Goal: Transaction & Acquisition: Book appointment/travel/reservation

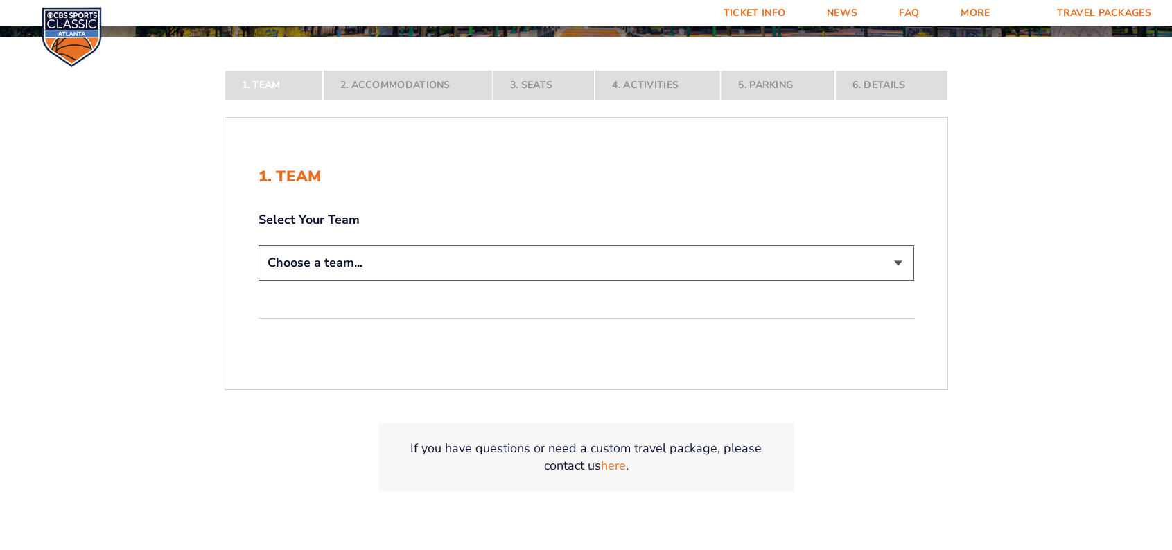
scroll to position [284, 0]
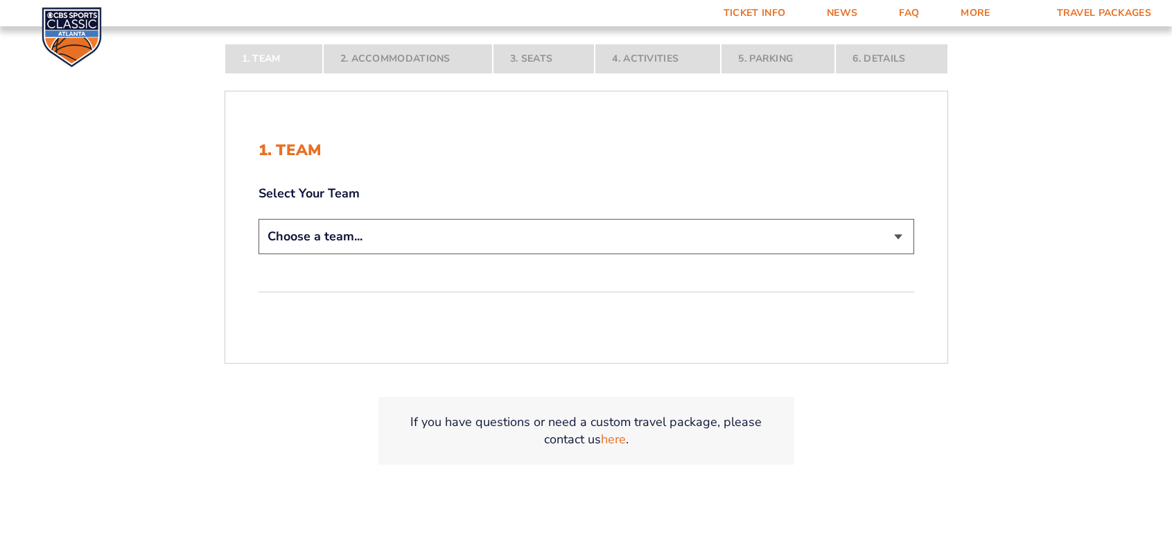
click at [887, 233] on select "Choose a team... [US_STATE] Wildcats [US_STATE] State Buckeyes [US_STATE] Tar H…" at bounding box center [585, 236] width 655 height 35
select select "12756"
click at [258, 254] on select "Choose a team... [US_STATE] Wildcats [US_STATE] State Buckeyes [US_STATE] Tar H…" at bounding box center [585, 236] width 655 height 35
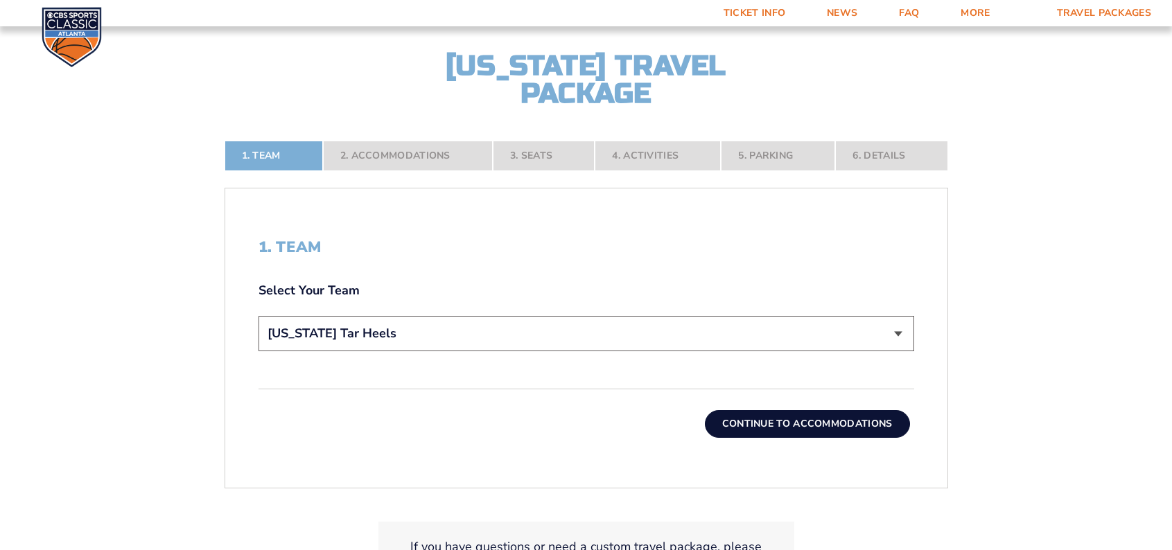
click at [791, 420] on button "Continue To Accommodations" at bounding box center [807, 424] width 205 height 28
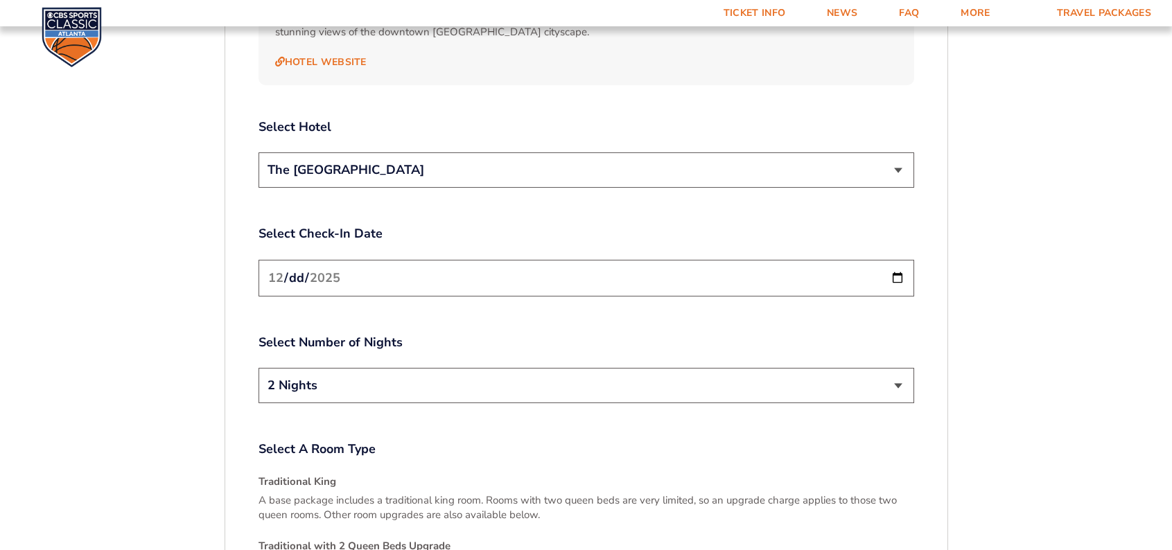
scroll to position [1652, 0]
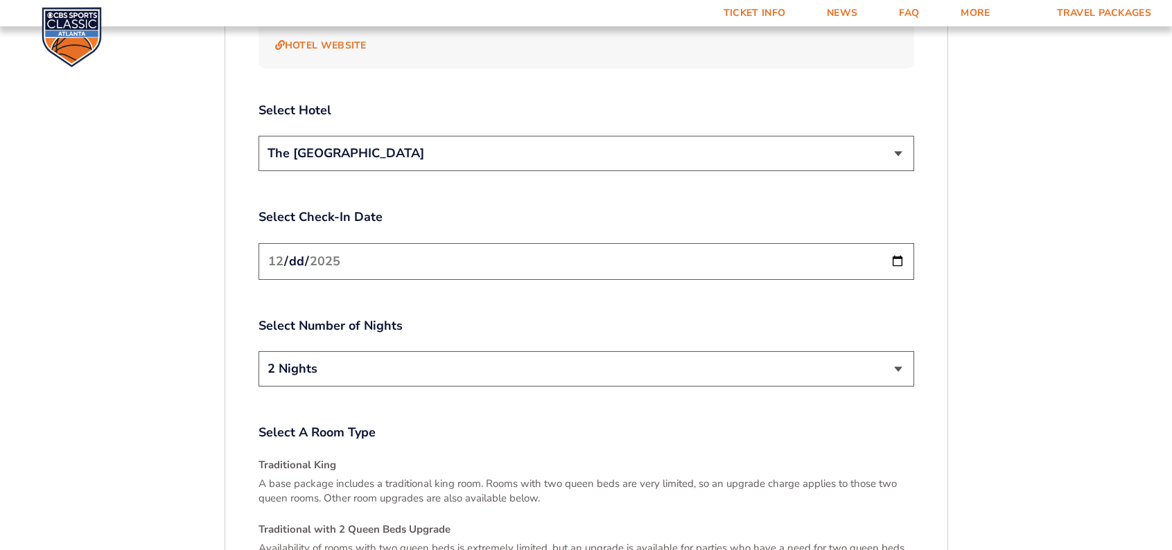
click at [890, 248] on input "[DATE]" at bounding box center [585, 261] width 655 height 37
type input "[DATE]"
click at [896, 351] on select "2 Nights 3 Nights" at bounding box center [585, 368] width 655 height 35
select select "3 Nights"
click at [258, 351] on select "2 Nights 3 Nights" at bounding box center [585, 368] width 655 height 35
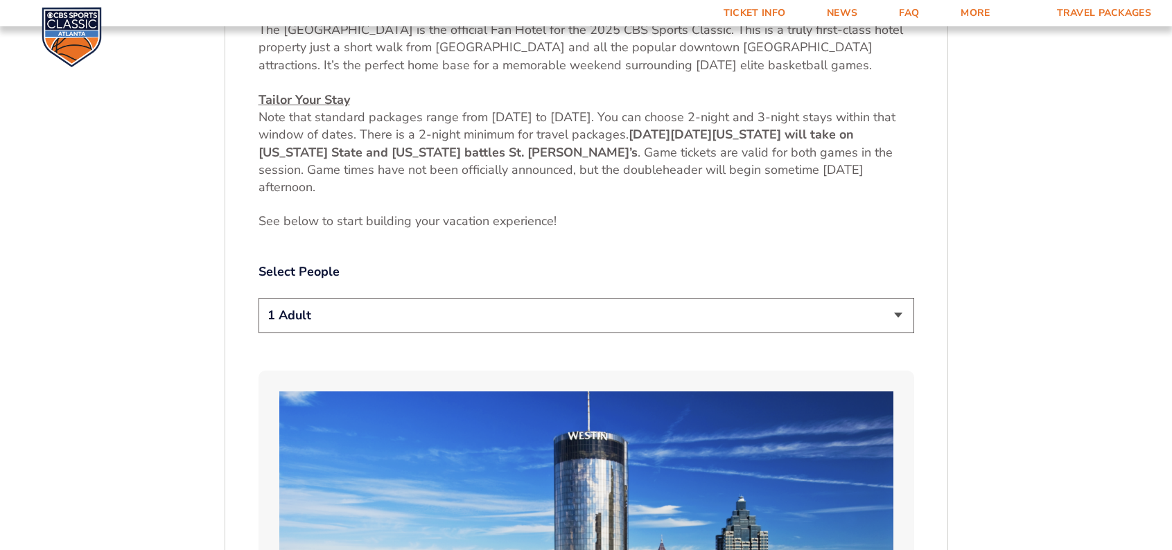
scroll to position [605, 0]
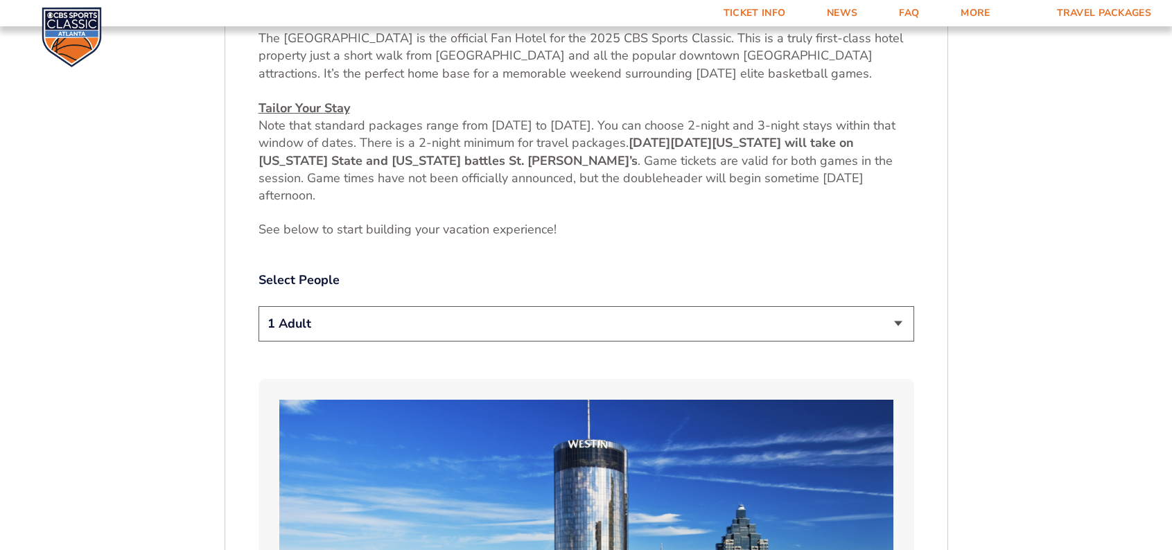
click at [881, 323] on select "1 Adult 2 Adults 3 Adults 4 Adults 2 Adults + 1 Child 2 Adults + 2 Children 2 A…" at bounding box center [585, 323] width 655 height 35
select select "2 Adults"
click at [258, 306] on select "1 Adult 2 Adults 3 Adults 4 Adults 2 Adults + 1 Child 2 Adults + 2 Children 2 A…" at bounding box center [585, 323] width 655 height 35
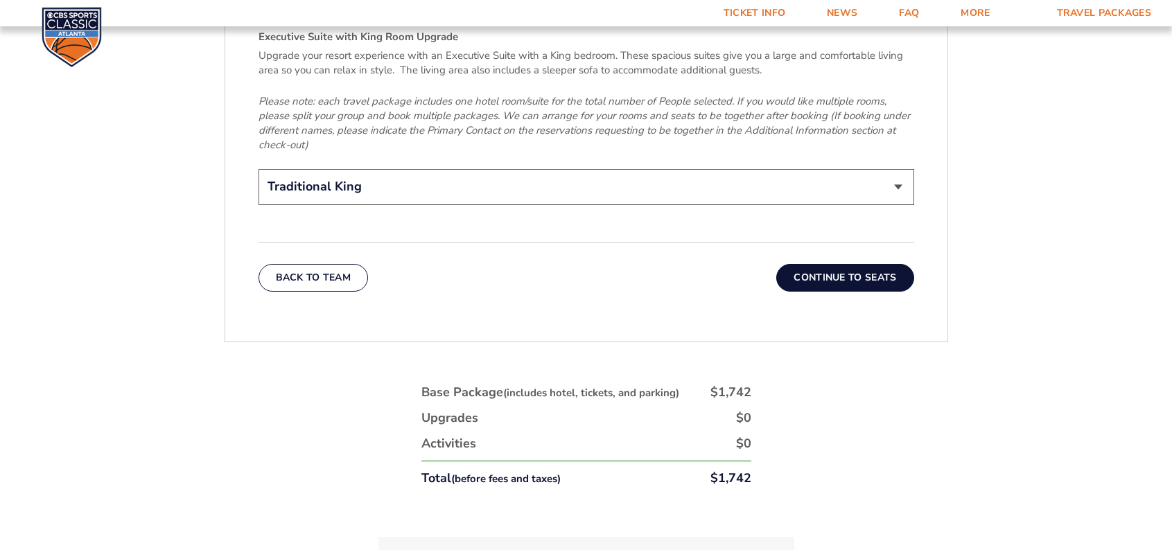
scroll to position [2276, 0]
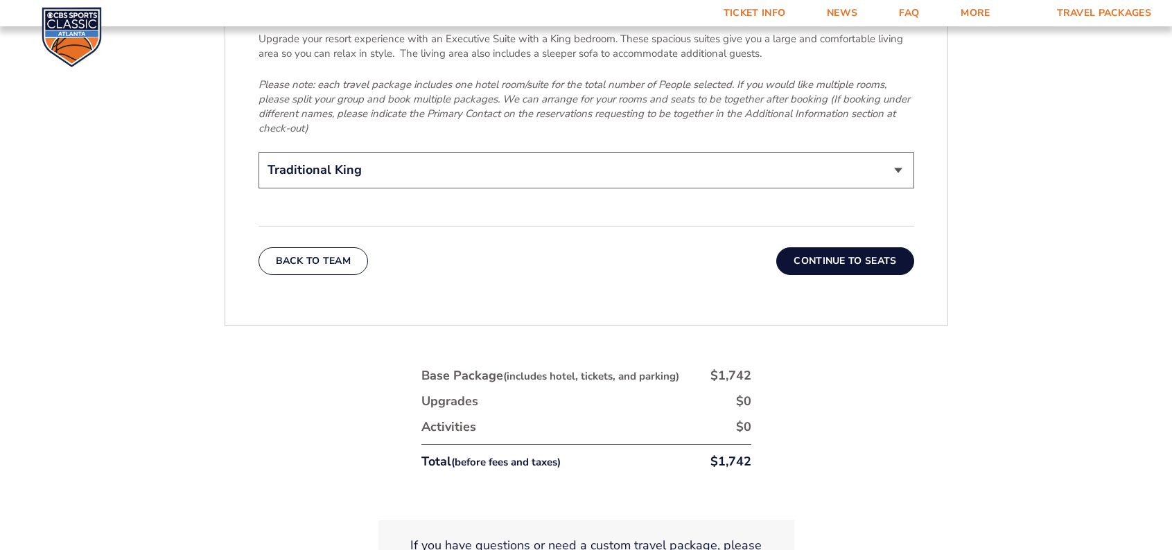
click at [821, 247] on button "Continue To Seats" at bounding box center [844, 261] width 137 height 28
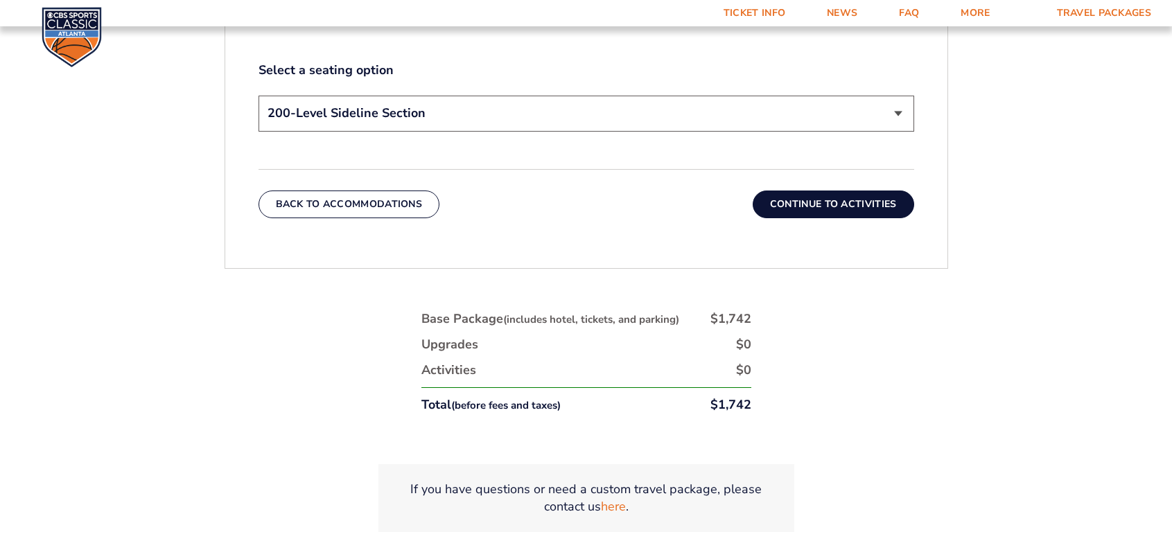
scroll to position [823, 0]
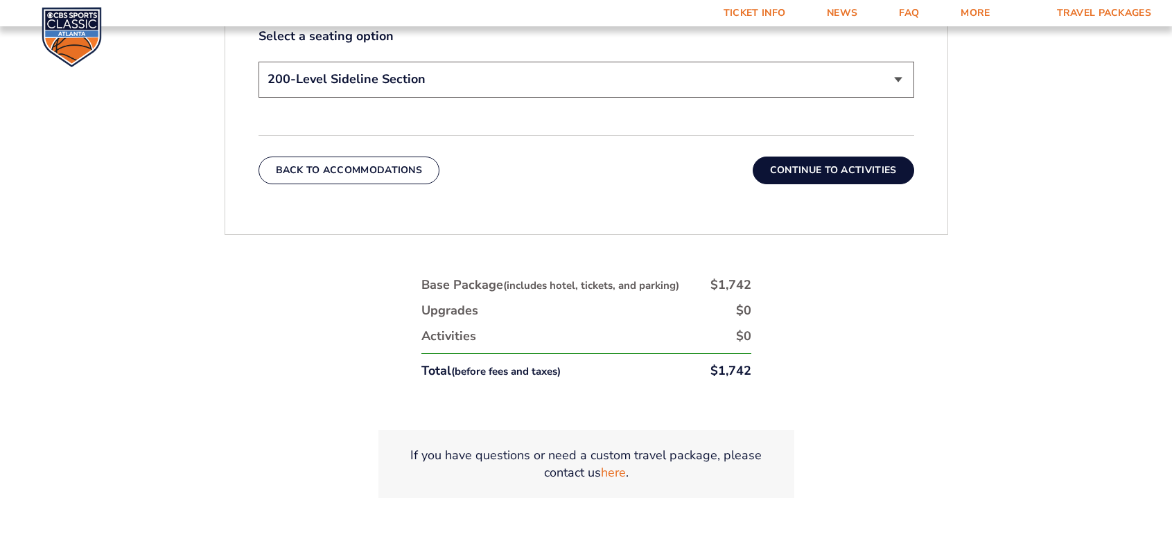
click at [796, 164] on button "Continue To Activities" at bounding box center [832, 171] width 161 height 28
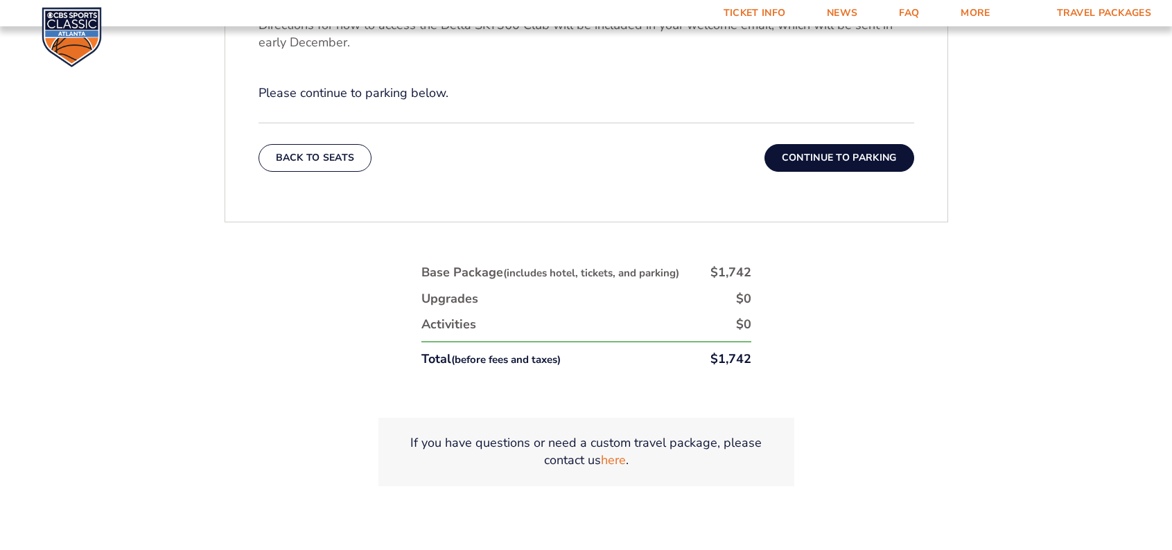
scroll to position [691, 0]
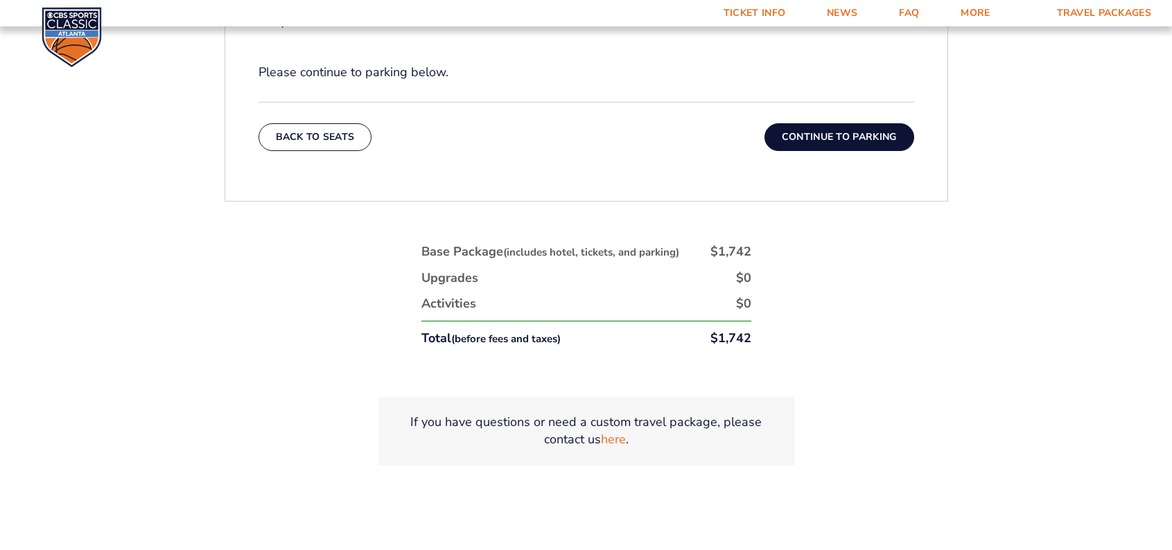
click at [833, 134] on button "Continue To Parking" at bounding box center [839, 137] width 150 height 28
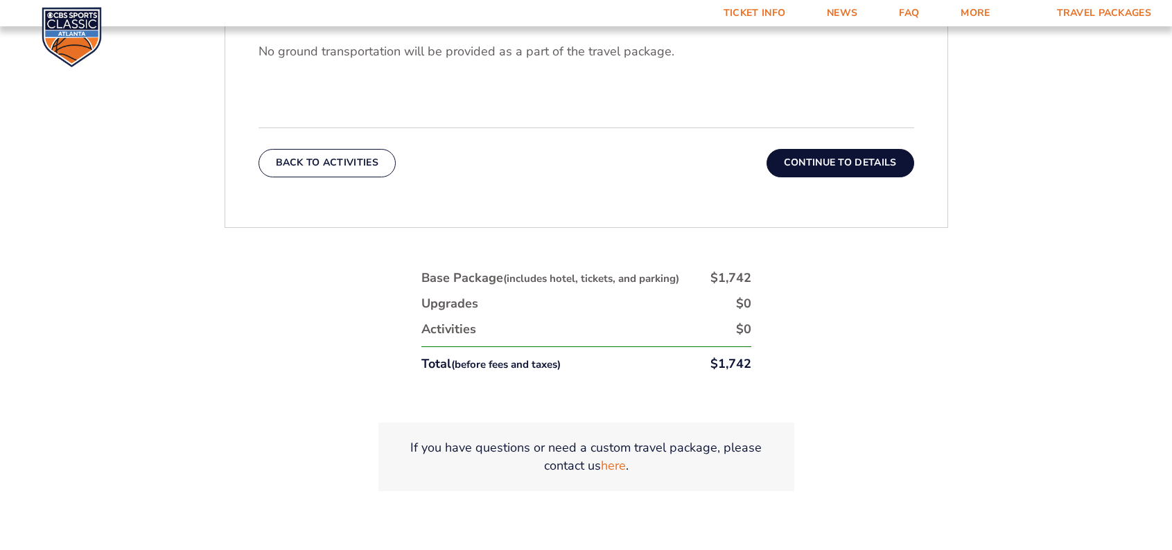
scroll to position [594, 0]
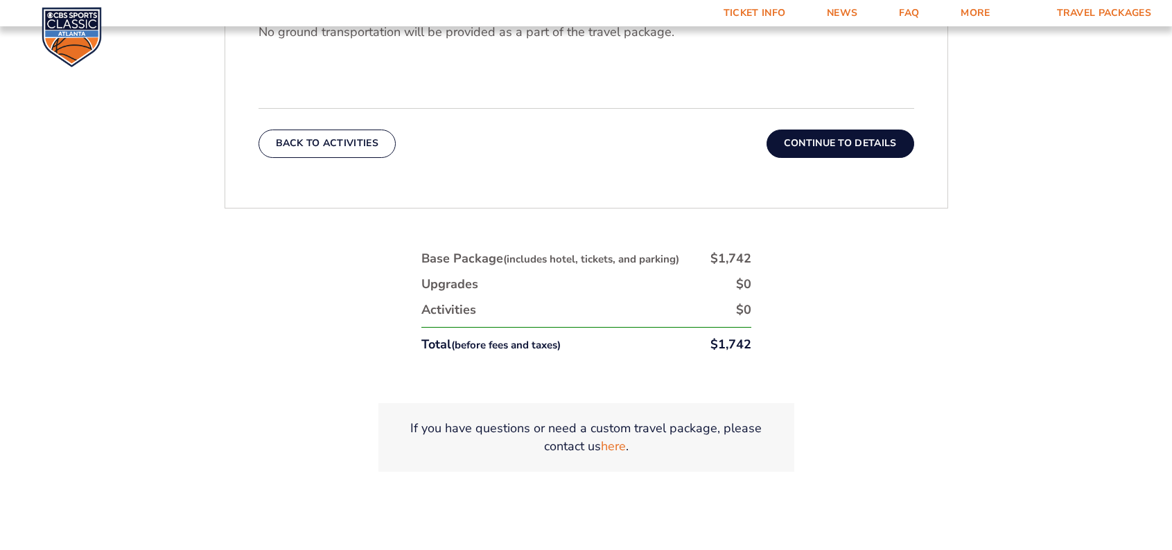
click at [842, 142] on button "Continue To Details" at bounding box center [840, 144] width 148 height 28
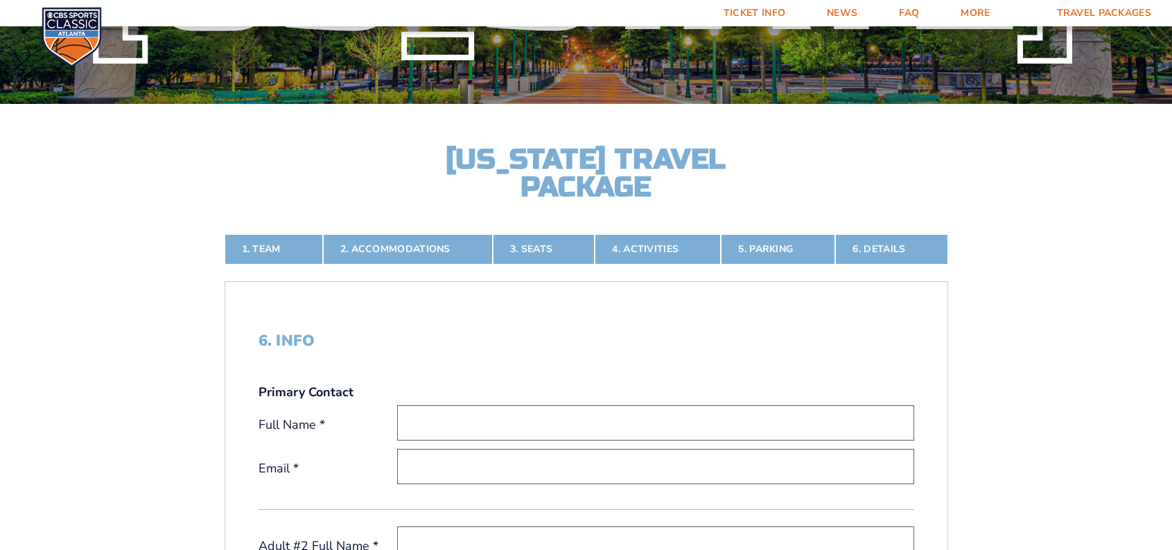
scroll to position [171, 0]
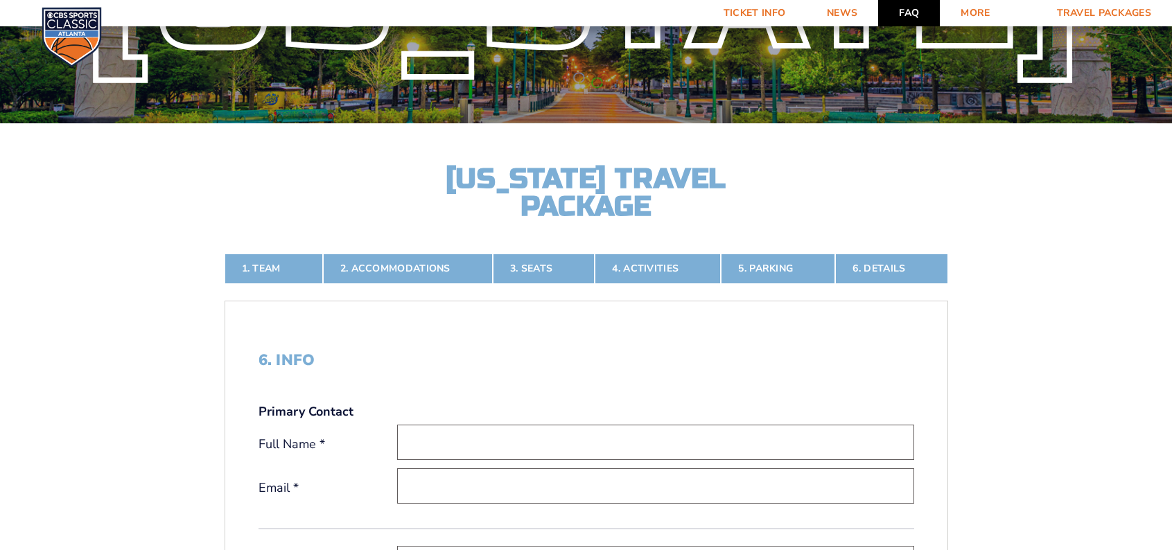
click at [919, 14] on link "FAQ" at bounding box center [909, 13] width 62 height 26
